Goal: Task Accomplishment & Management: Complete application form

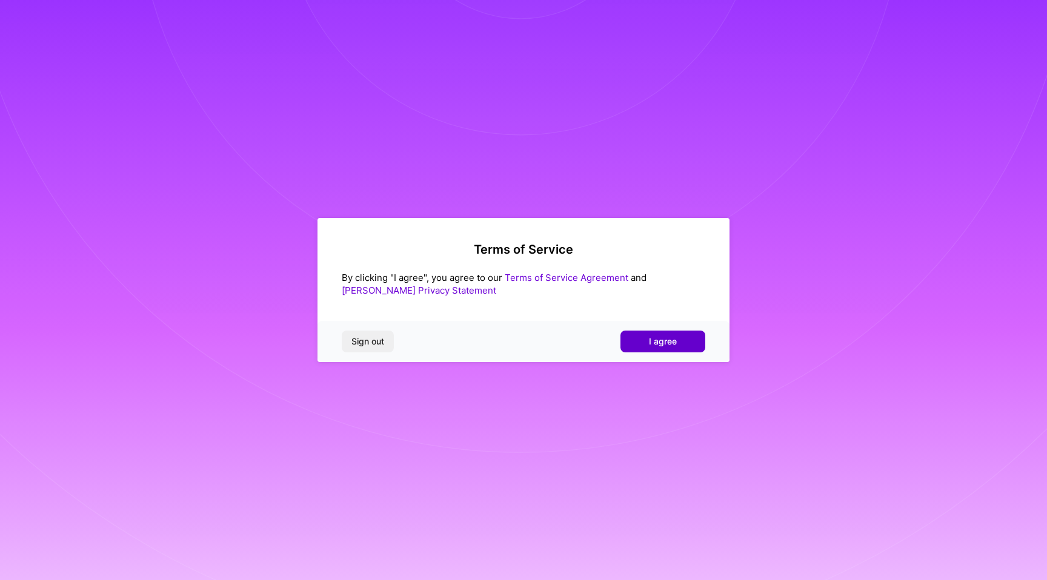
click at [658, 334] on button "I agree" at bounding box center [662, 342] width 85 height 22
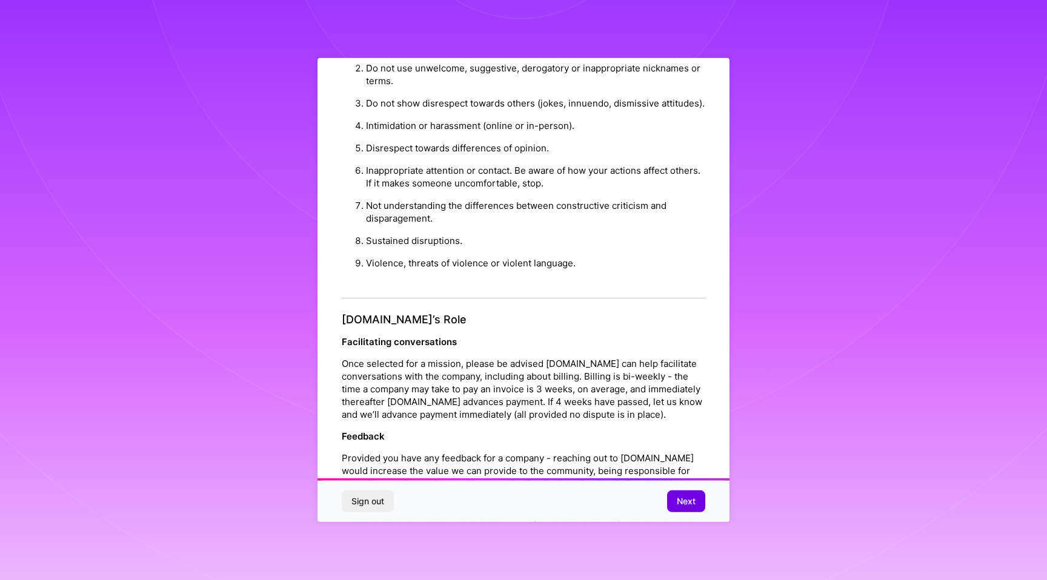
scroll to position [1195, 0]
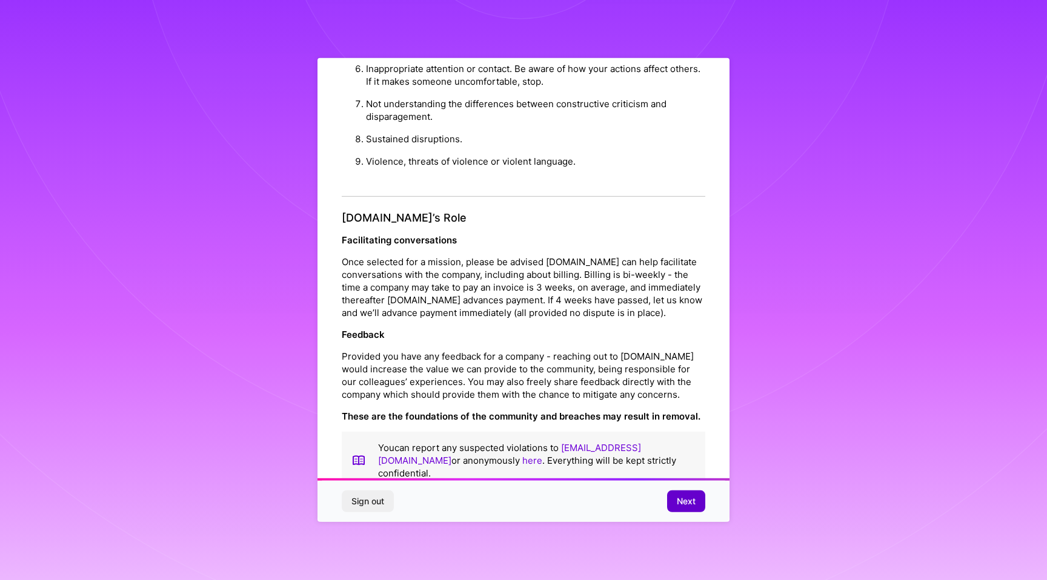
click at [694, 504] on span "Next" at bounding box center [686, 502] width 19 height 12
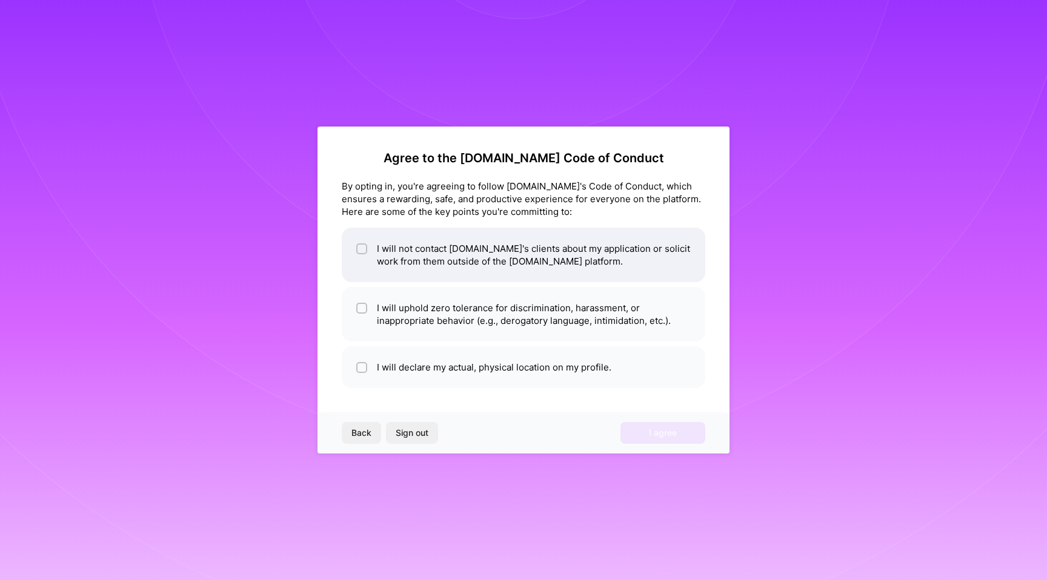
click at [360, 252] on input "checkbox" at bounding box center [363, 249] width 8 height 8
checkbox input "true"
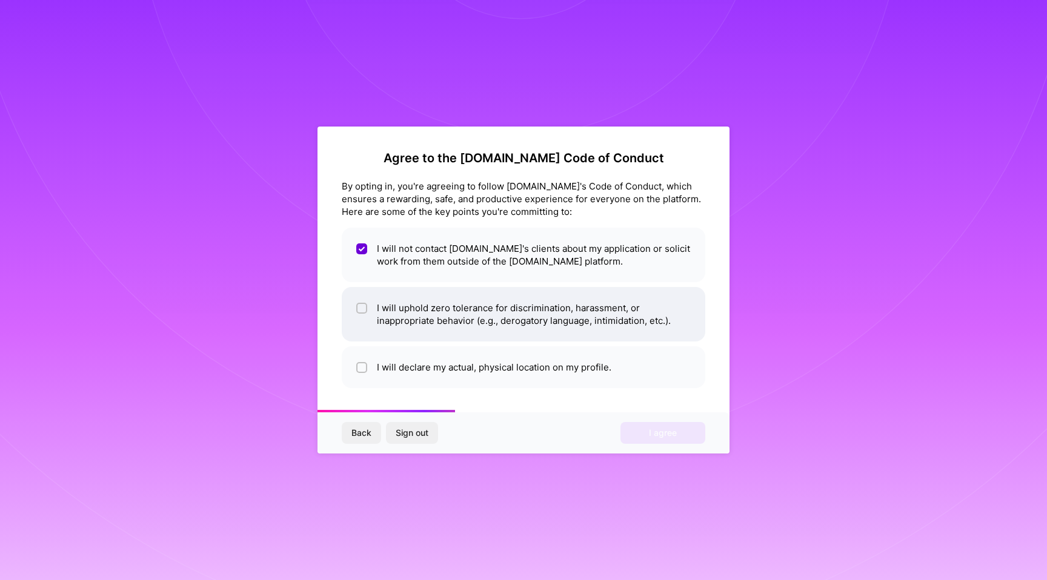
click at [370, 314] on li "I will uphold zero tolerance for discrimination, harassment, or inappropriate b…" at bounding box center [524, 314] width 364 height 55
checkbox input "true"
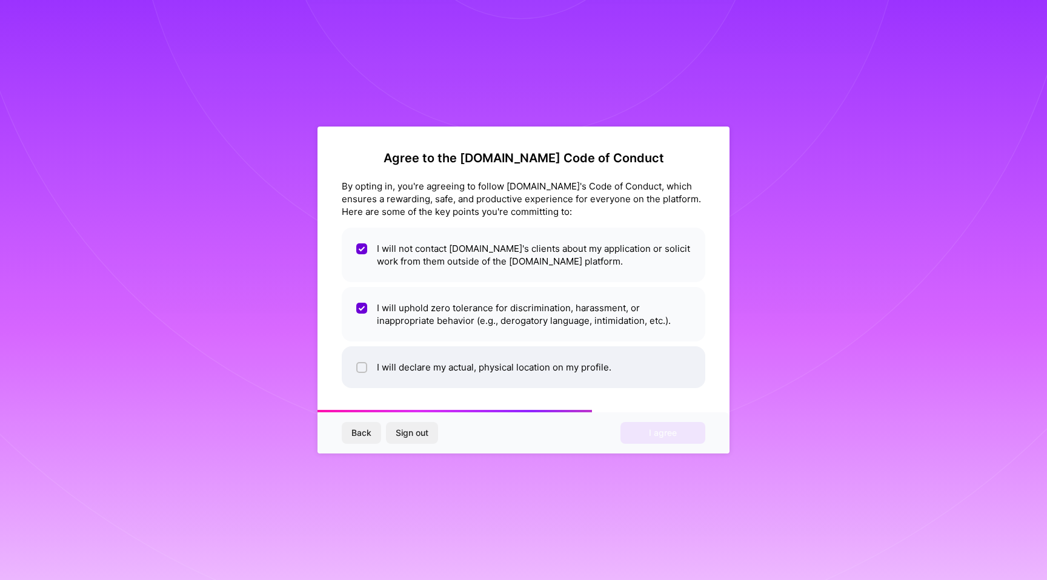
click at [367, 361] on li "I will declare my actual, physical location on my profile." at bounding box center [524, 368] width 364 height 42
checkbox input "true"
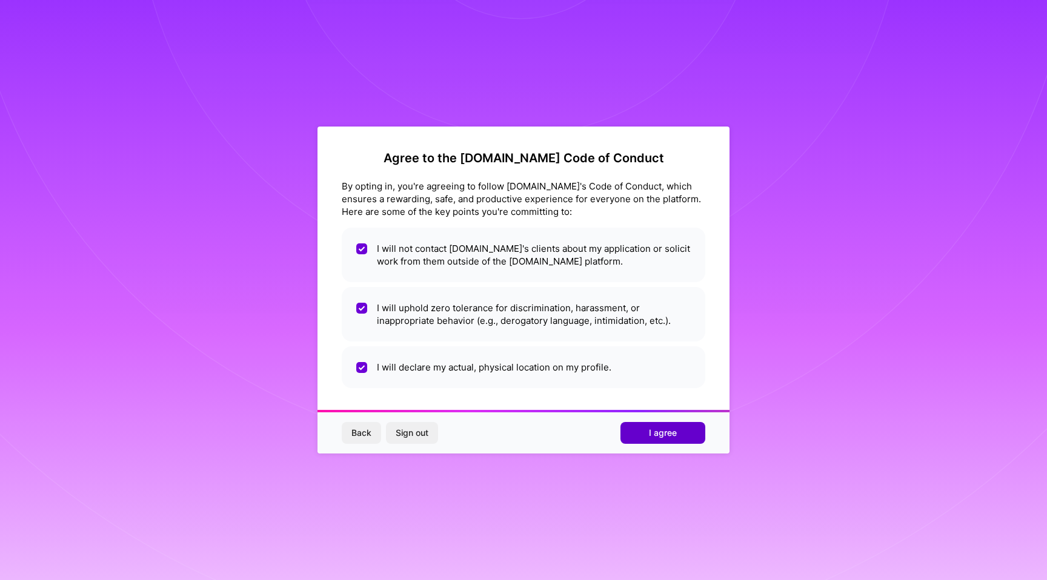
click at [648, 431] on button "I agree" at bounding box center [662, 433] width 85 height 22
